Goal: Task Accomplishment & Management: Complete application form

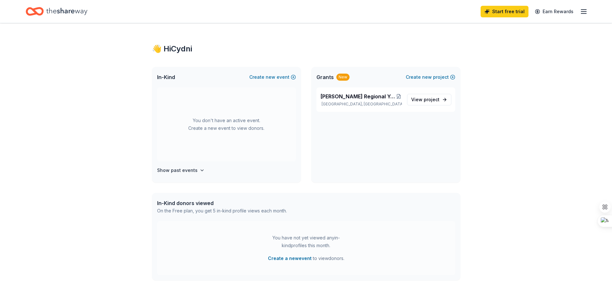
click at [59, 9] on icon "Home" at bounding box center [66, 11] width 41 height 13
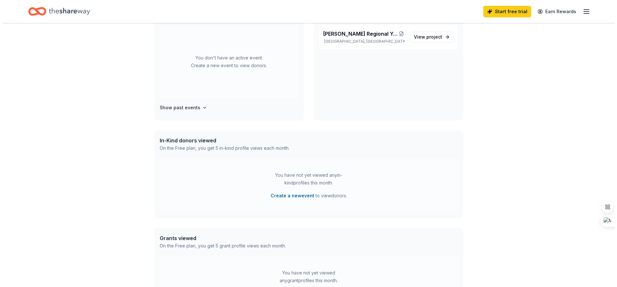
scroll to position [64, 0]
click at [294, 194] on button "Create a new event" at bounding box center [290, 194] width 44 height 8
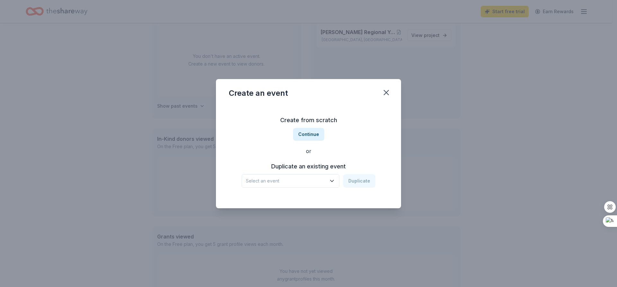
click at [310, 180] on span "Select an event" at bounding box center [286, 181] width 80 height 8
click at [272, 199] on div "Spooktacular" at bounding box center [263, 198] width 30 height 8
click at [357, 182] on button "Duplicate" at bounding box center [359, 180] width 32 height 13
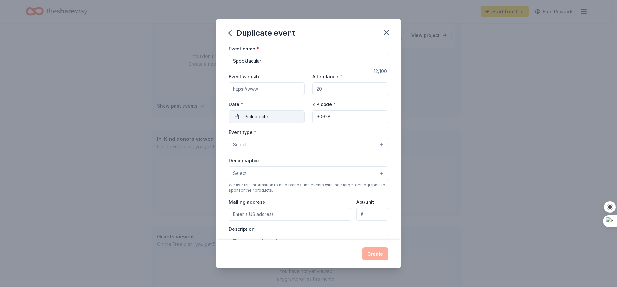
click at [268, 114] on button "Pick a date" at bounding box center [267, 116] width 76 height 13
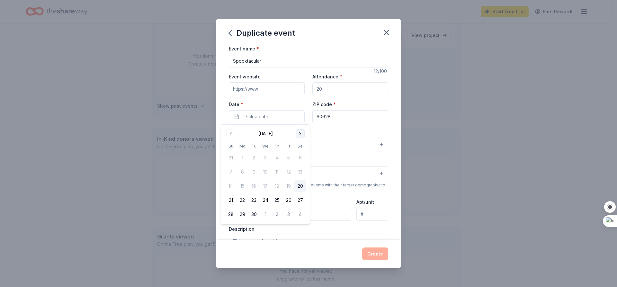
click at [301, 133] on button "Go to next month" at bounding box center [300, 133] width 9 height 9
click at [298, 201] on button "25" at bounding box center [300, 200] width 12 height 12
click at [341, 116] on input "60628" at bounding box center [350, 116] width 76 height 13
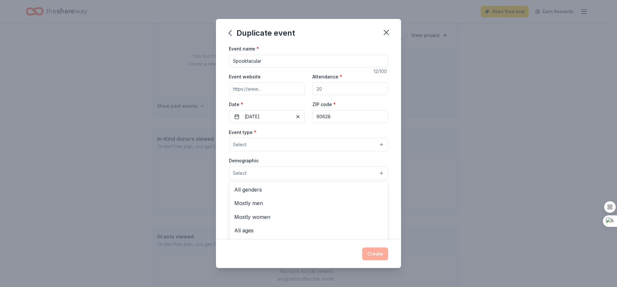
click at [263, 167] on button "Select" at bounding box center [308, 172] width 159 height 13
click at [263, 228] on span "All ages" at bounding box center [308, 230] width 148 height 8
click at [273, 172] on button "All ages" at bounding box center [308, 173] width 159 height 14
click at [273, 173] on button "All ages" at bounding box center [308, 173] width 159 height 14
click at [265, 190] on span "All genders" at bounding box center [308, 190] width 148 height 8
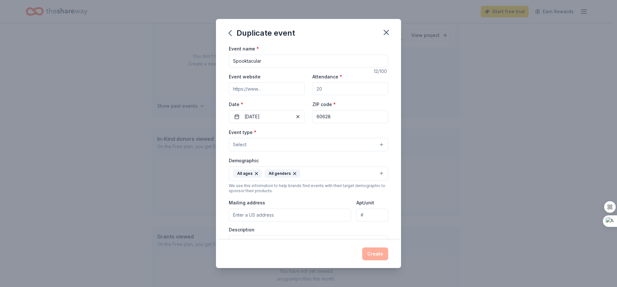
click at [313, 175] on button "All ages All genders" at bounding box center [308, 173] width 159 height 14
click at [249, 144] on button "Select" at bounding box center [308, 144] width 159 height 13
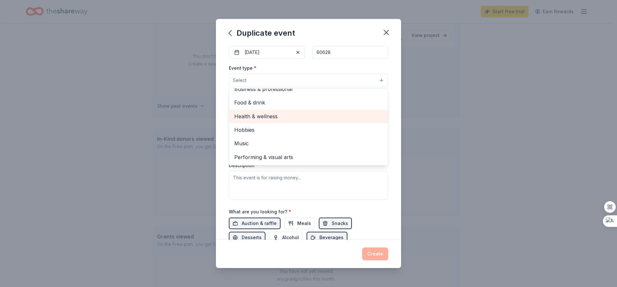
scroll to position [0, 0]
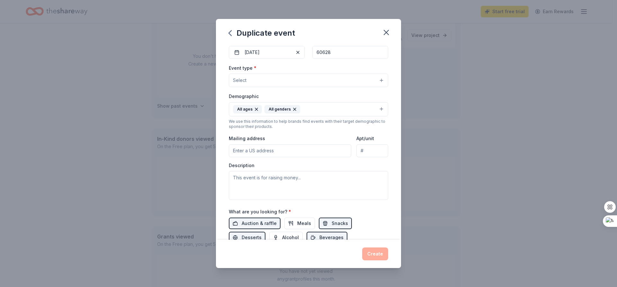
click at [264, 79] on button "Select" at bounding box center [308, 80] width 159 height 13
click at [269, 148] on input "Mailing address" at bounding box center [290, 150] width 122 height 13
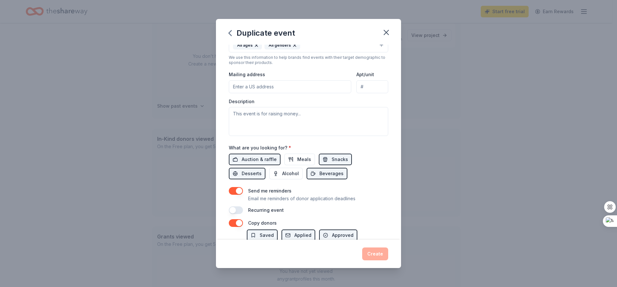
scroll to position [129, 0]
click at [301, 158] on span "Meals" at bounding box center [304, 159] width 14 height 8
click at [264, 158] on span "Auction & raffle" at bounding box center [259, 159] width 35 height 8
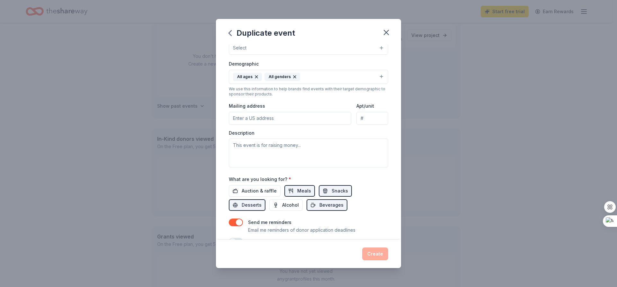
scroll to position [55, 0]
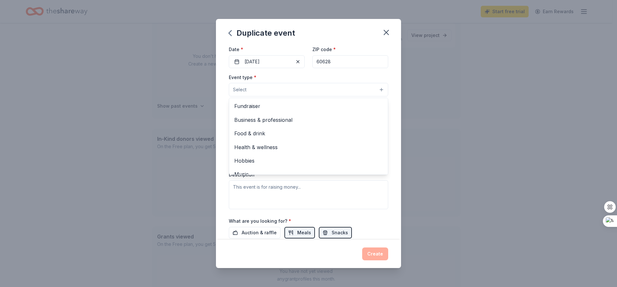
click at [255, 87] on button "Select" at bounding box center [308, 89] width 159 height 13
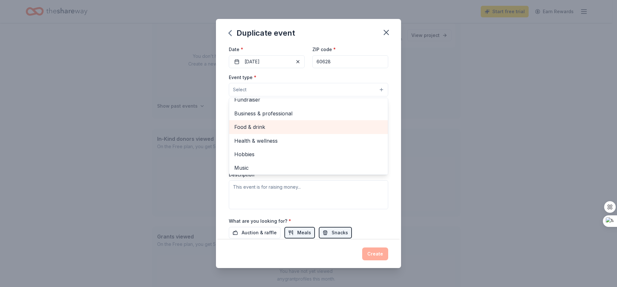
scroll to position [0, 0]
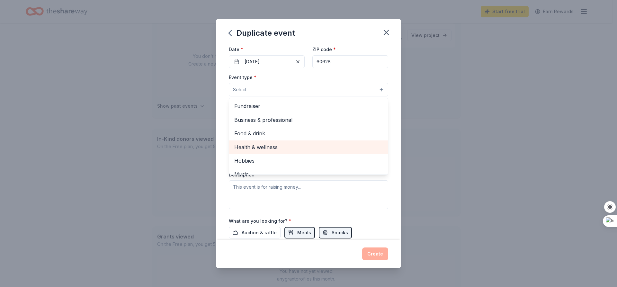
click at [253, 149] on span "Health & wellness" at bounding box center [308, 147] width 148 height 8
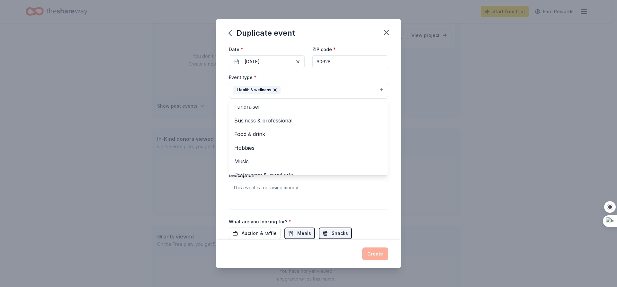
click at [275, 91] on icon "button" at bounding box center [275, 90] width 3 height 3
click at [275, 91] on button "Select" at bounding box center [308, 89] width 159 height 13
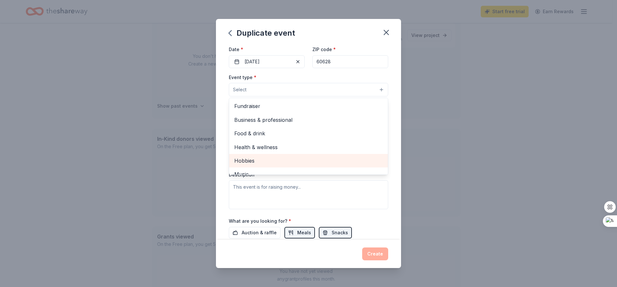
click at [252, 162] on span "Hobbies" at bounding box center [308, 160] width 148 height 8
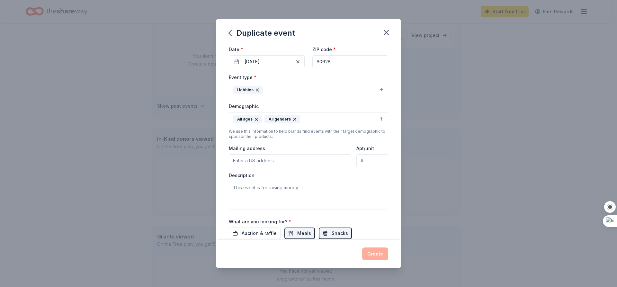
click at [274, 88] on button "Hobbies" at bounding box center [308, 90] width 159 height 14
click at [291, 88] on button "Hobbies" at bounding box center [308, 90] width 159 height 14
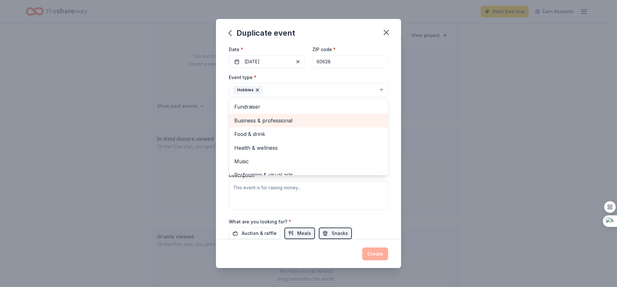
click at [256, 117] on span "Business & professional" at bounding box center [308, 120] width 148 height 8
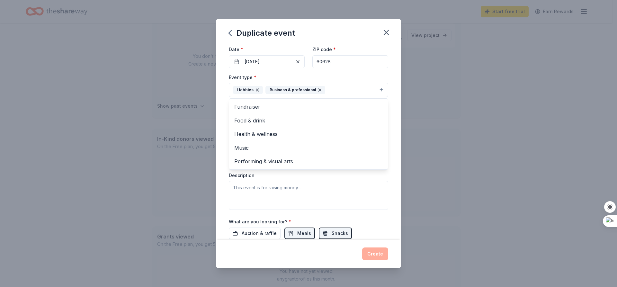
click at [340, 92] on button "Hobbies Business & professional" at bounding box center [308, 90] width 159 height 14
click at [322, 115] on button "All ages All genders" at bounding box center [308, 119] width 159 height 14
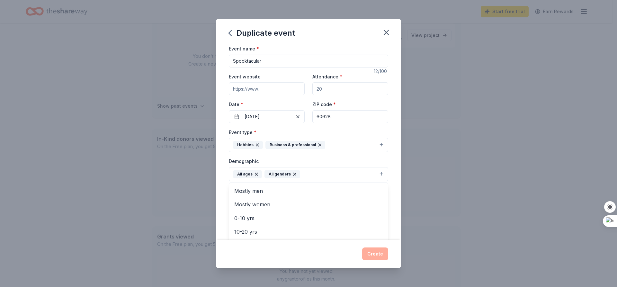
click at [306, 157] on div "Demographic All ages All genders Mostly men Mostly women 0-10 yrs 10-20 yrs 20-…" at bounding box center [308, 169] width 159 height 24
click at [330, 147] on button "Hobbies Business & professional" at bounding box center [308, 145] width 159 height 14
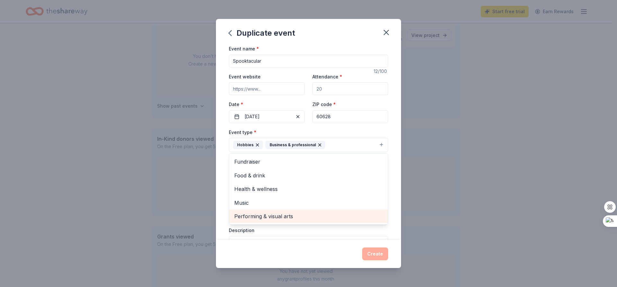
click at [255, 215] on span "Performing & visual arts" at bounding box center [308, 216] width 148 height 8
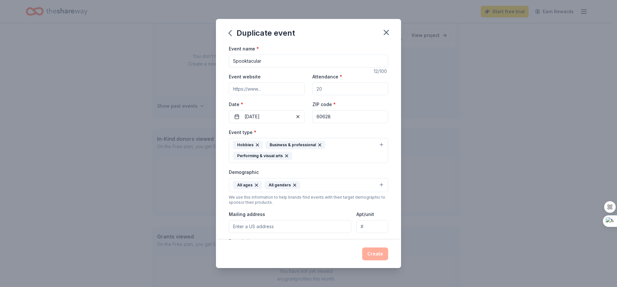
click at [346, 143] on div "Hobbies Business & professional Performing & visual arts" at bounding box center [304, 150] width 143 height 19
click at [332, 154] on div "Hobbies Business & professional Performing & visual arts" at bounding box center [304, 150] width 143 height 19
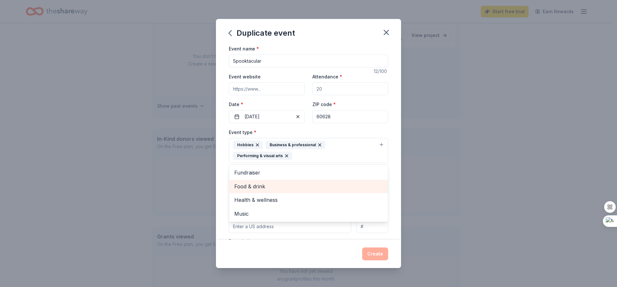
click at [258, 191] on div "Food & drink" at bounding box center [308, 186] width 159 height 13
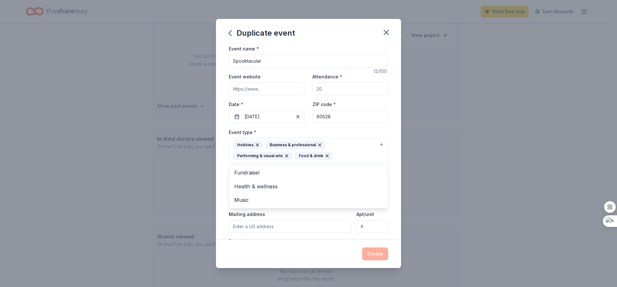
click at [394, 165] on div "Event name * Spooktacular 12 /100 Event website Attendance * Date * 10/25/2025 …" at bounding box center [308, 142] width 185 height 195
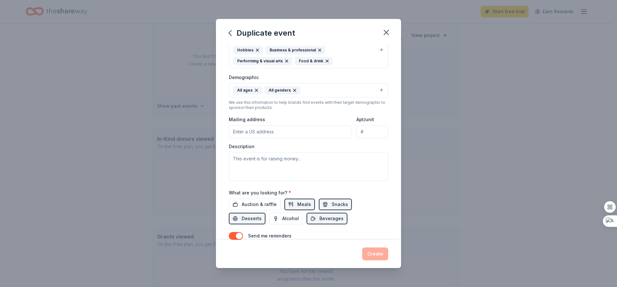
scroll to position [96, 0]
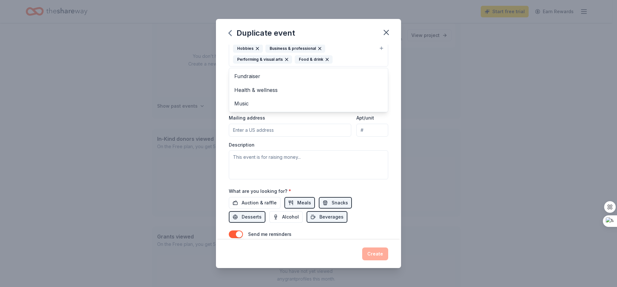
click at [326, 61] on icon "button" at bounding box center [327, 59] width 5 height 5
click at [290, 162] on div "Event type * Hobbies Business & professional Performing & visual arts Fundraise…" at bounding box center [308, 105] width 159 height 147
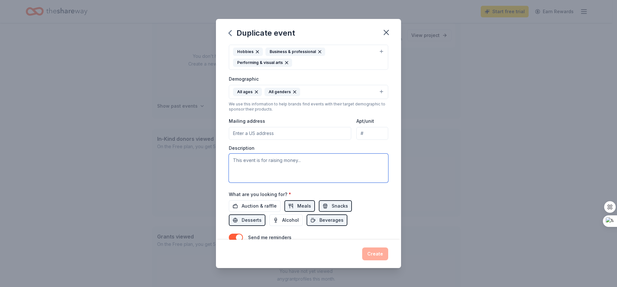
click at [288, 161] on textarea at bounding box center [308, 168] width 159 height 29
click at [271, 165] on textarea "To enrich screen reader interactions, please activate Accessibility in Grammarl…" at bounding box center [308, 168] width 159 height 29
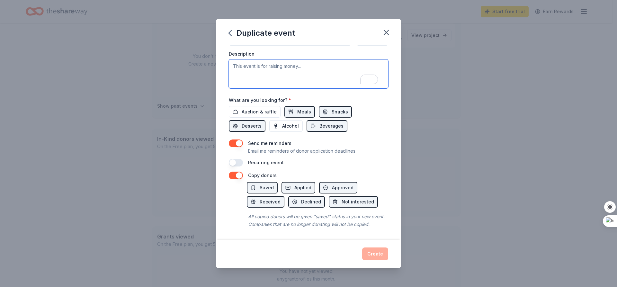
scroll to position [190, 0]
drag, startPoint x: 259, startPoint y: 68, endPoint x: 165, endPoint y: 5, distance: 112.6
click at [259, 68] on textarea "To enrich screen reader interactions, please activate Accessibility in Grammarl…" at bounding box center [308, 73] width 159 height 29
click at [293, 65] on textarea "To enrich screen reader interactions, please activate Accessibility in Grammarl…" at bounding box center [308, 73] width 159 height 29
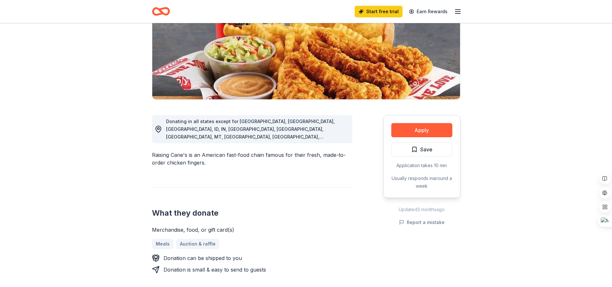
scroll to position [96, 0]
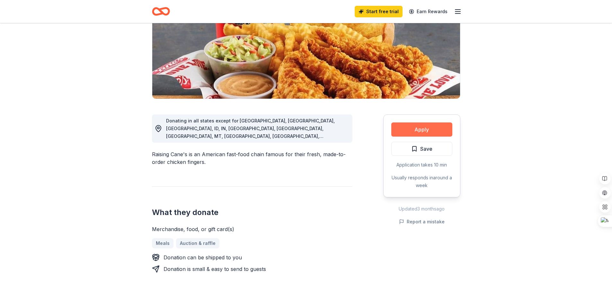
click at [428, 130] on button "Apply" at bounding box center [421, 129] width 61 height 14
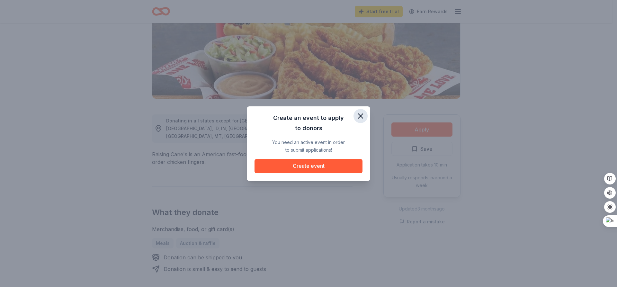
click at [362, 116] on icon "button" at bounding box center [360, 116] width 9 height 9
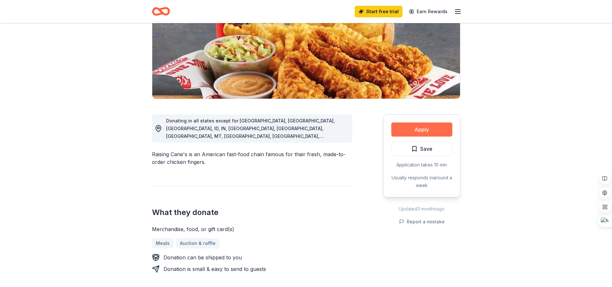
click at [406, 130] on button "Apply" at bounding box center [421, 129] width 61 height 14
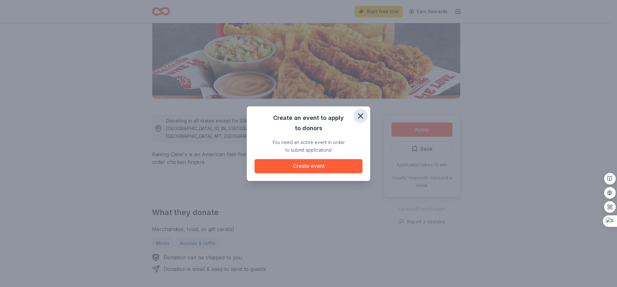
click at [359, 114] on icon "button" at bounding box center [360, 116] width 4 height 4
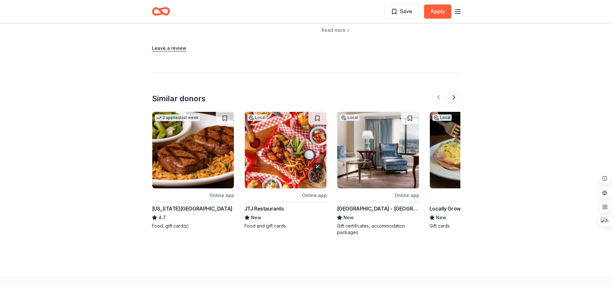
scroll to position [900, 0]
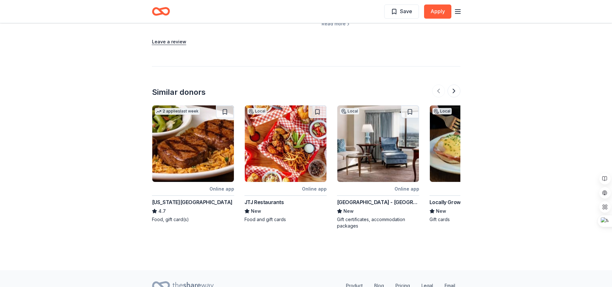
click at [177, 198] on div "[US_STATE][GEOGRAPHIC_DATA]" at bounding box center [192, 202] width 81 height 8
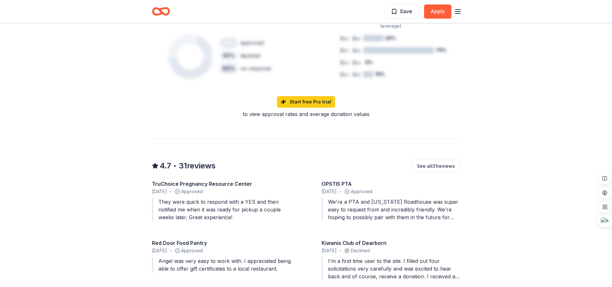
scroll to position [450, 0]
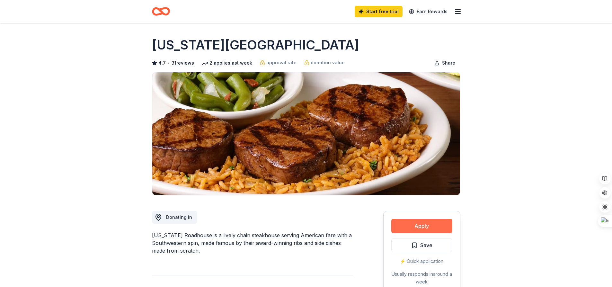
click at [424, 226] on button "Apply" at bounding box center [421, 226] width 61 height 14
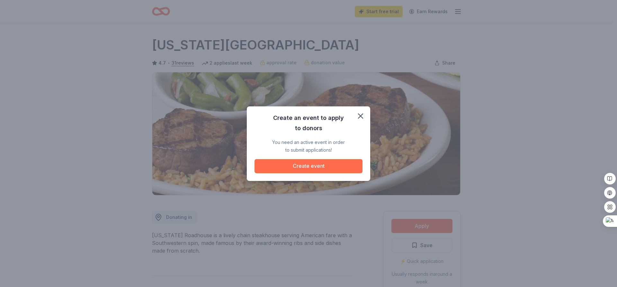
click at [313, 162] on button "Create event" at bounding box center [309, 166] width 108 height 14
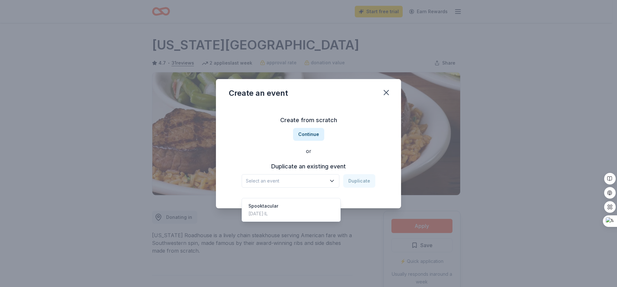
click at [328, 177] on button "Select an event" at bounding box center [291, 180] width 98 height 13
click at [277, 210] on div "Oct 29, 2023 · IL" at bounding box center [263, 214] width 30 height 8
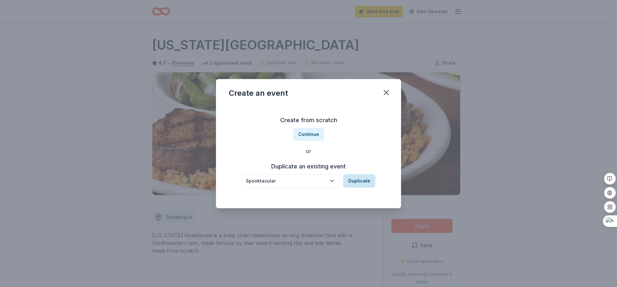
click at [362, 181] on button "Duplicate" at bounding box center [359, 180] width 32 height 13
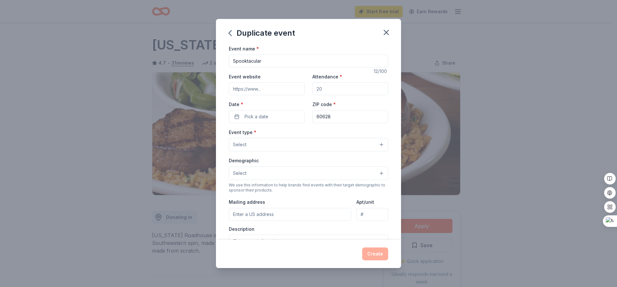
click at [332, 85] on input "Attendance *" at bounding box center [350, 88] width 76 height 13
type input "3"
type input "2"
type input "250"
click at [296, 69] on div "Event name * Spooktacular 12 /100 Event website Attendance * 250 Date * Pick a …" at bounding box center [308, 193] width 159 height 297
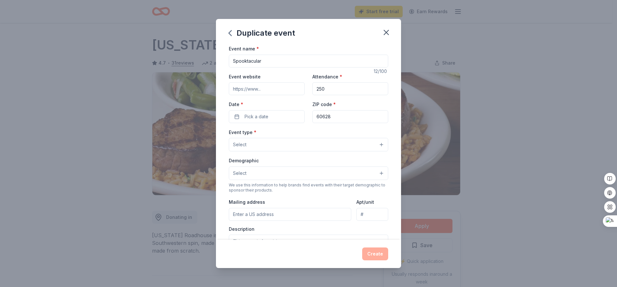
click at [293, 66] on input "Spooktacular" at bounding box center [308, 61] width 159 height 13
click at [263, 144] on button "Select" at bounding box center [308, 144] width 159 height 13
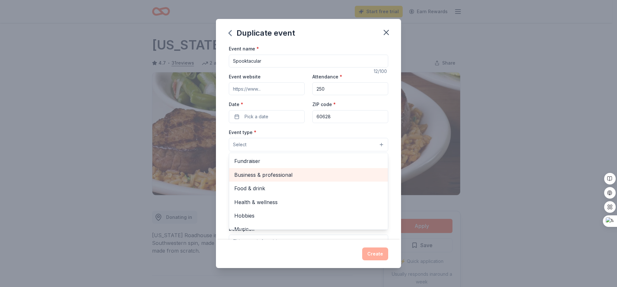
click at [267, 179] on span "Business & professional" at bounding box center [308, 175] width 148 height 8
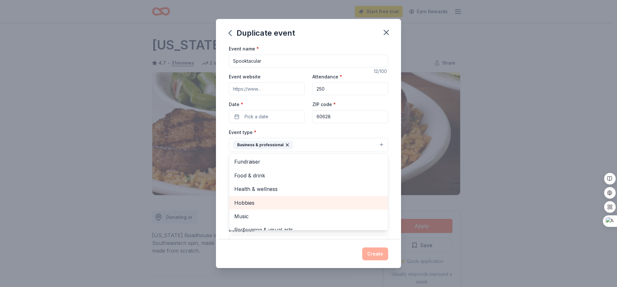
click at [252, 202] on span "Hobbies" at bounding box center [308, 203] width 148 height 8
drag, startPoint x: 271, startPoint y: 203, endPoint x: 271, endPoint y: 210, distance: 6.8
click at [271, 202] on span "Music" at bounding box center [308, 203] width 148 height 8
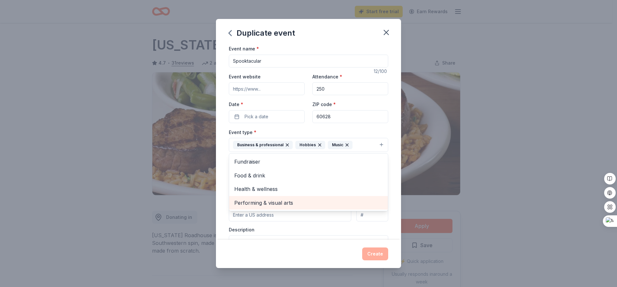
click at [274, 204] on span "Performing & visual arts" at bounding box center [308, 203] width 148 height 8
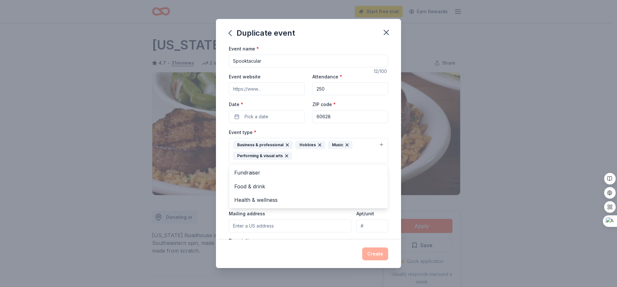
click at [221, 209] on div "Event name * Spooktacular 12 /100 Event website Attendance * 250 Date * Pick a …" at bounding box center [308, 142] width 185 height 195
click at [266, 181] on button "Select" at bounding box center [308, 184] width 159 height 13
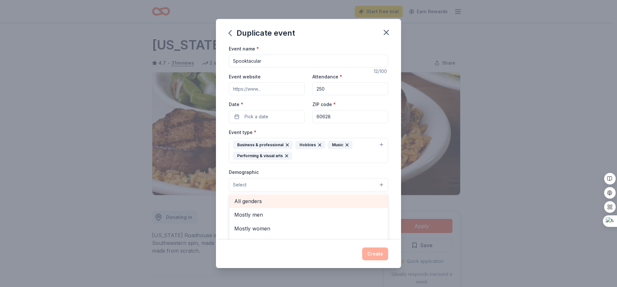
click at [251, 203] on span "All genders" at bounding box center [308, 201] width 148 height 8
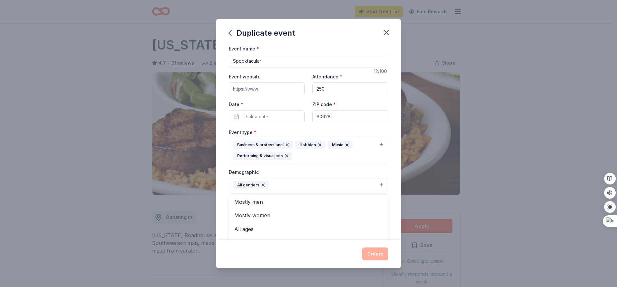
click at [282, 184] on button "All genders" at bounding box center [308, 185] width 159 height 14
click at [255, 232] on span "All ages" at bounding box center [308, 229] width 148 height 8
click at [224, 194] on div "Event name * Spooktacular 12 /100 Event website Attendance * 250 Date * Pick a …" at bounding box center [308, 142] width 185 height 195
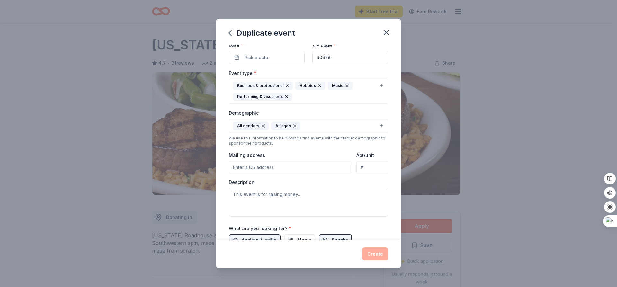
scroll to position [64, 0]
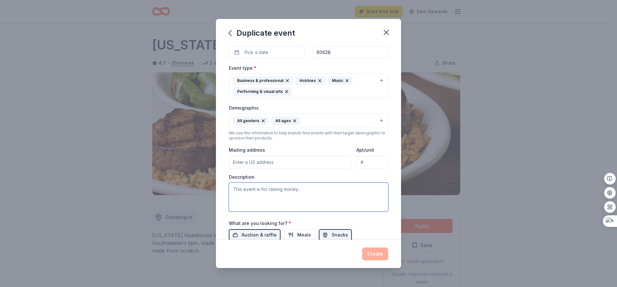
click at [305, 193] on textarea at bounding box center [308, 197] width 159 height 29
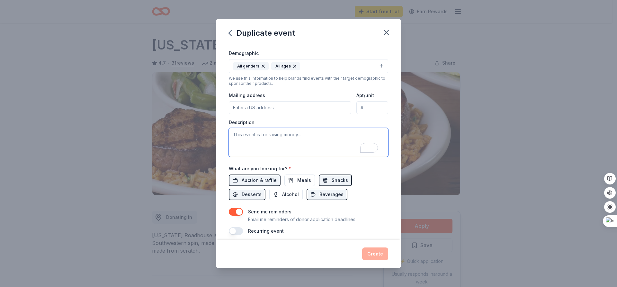
scroll to position [129, 0]
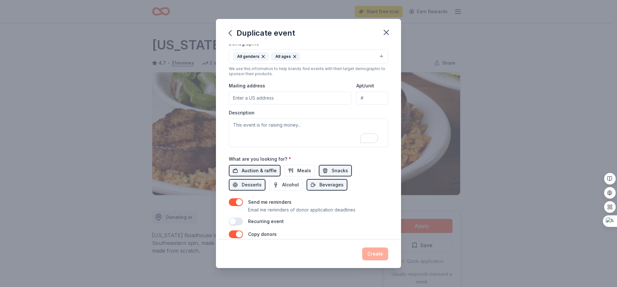
click at [261, 167] on span "Auction & raffle" at bounding box center [259, 171] width 35 height 8
click at [291, 168] on button "Meals" at bounding box center [299, 171] width 31 height 12
click at [369, 182] on div "Auction & raffle Meals Snacks Desserts Alcohol Beverages" at bounding box center [308, 178] width 159 height 26
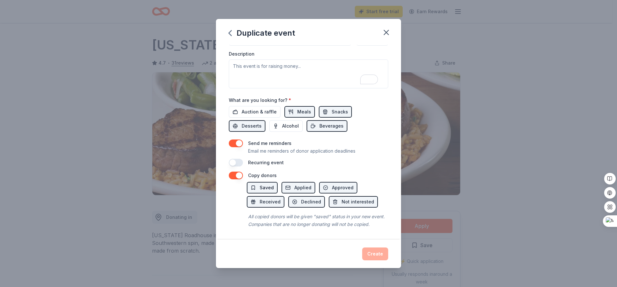
scroll to position [195, 0]
drag, startPoint x: 377, startPoint y: 253, endPoint x: 334, endPoint y: 209, distance: 61.8
click at [376, 253] on div "Create" at bounding box center [308, 253] width 159 height 13
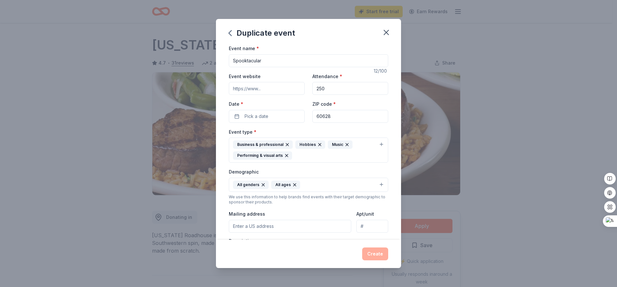
scroll to position [0, 0]
click at [265, 119] on span "Pick a date" at bounding box center [257, 117] width 24 height 8
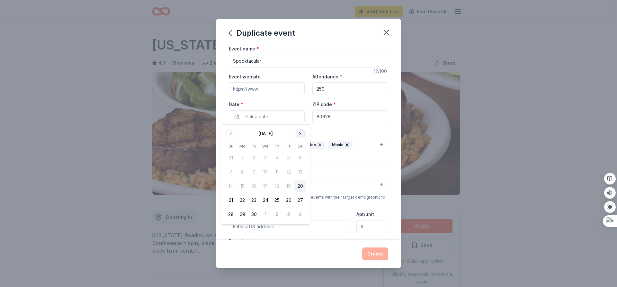
click at [299, 132] on button "Go to next month" at bounding box center [300, 133] width 9 height 9
click at [299, 197] on button "25" at bounding box center [300, 200] width 12 height 12
click at [289, 73] on div "Event website" at bounding box center [267, 84] width 76 height 23
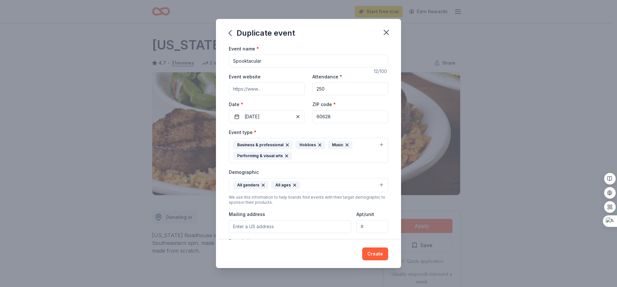
click at [234, 60] on input "Spooktacular" at bounding box center [308, 61] width 159 height 13
click at [286, 59] on input "5th Annual Spooktacular" at bounding box center [308, 61] width 159 height 13
click at [315, 61] on input "5th Annual Spooktacular at Woodson regional" at bounding box center [308, 61] width 159 height 13
type input "5th Annual Spooktacular at Woodson Regional"
click at [383, 253] on button "Create" at bounding box center [375, 253] width 26 height 13
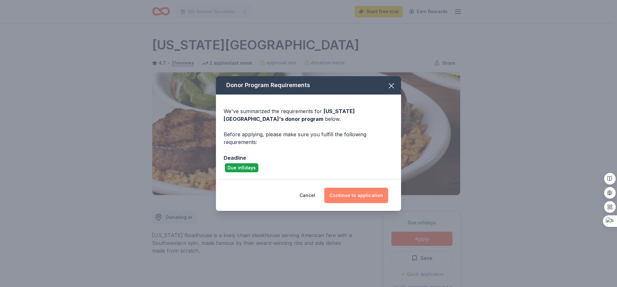
click at [372, 195] on button "Continue to application" at bounding box center [356, 195] width 64 height 15
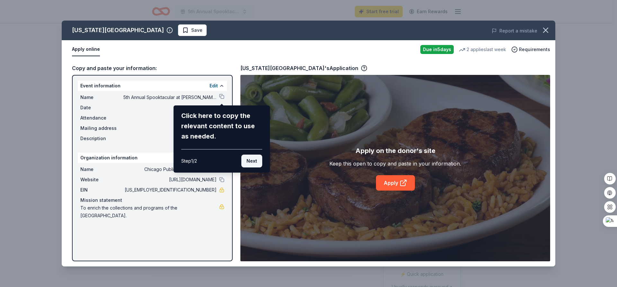
click at [255, 160] on button "Next" at bounding box center [251, 161] width 21 height 13
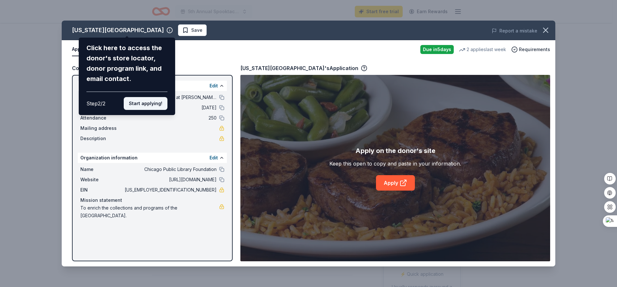
click at [142, 106] on button "Start applying!" at bounding box center [146, 103] width 44 height 13
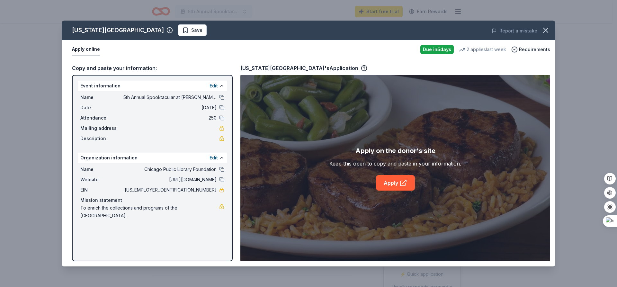
click at [391, 183] on div "Texas Roadhouse Save Report a mistake Apply online Due in 5 days 2 applies last…" at bounding box center [309, 144] width 494 height 246
click at [390, 178] on link "Apply" at bounding box center [395, 182] width 39 height 15
